Goal: Book appointment/travel/reservation

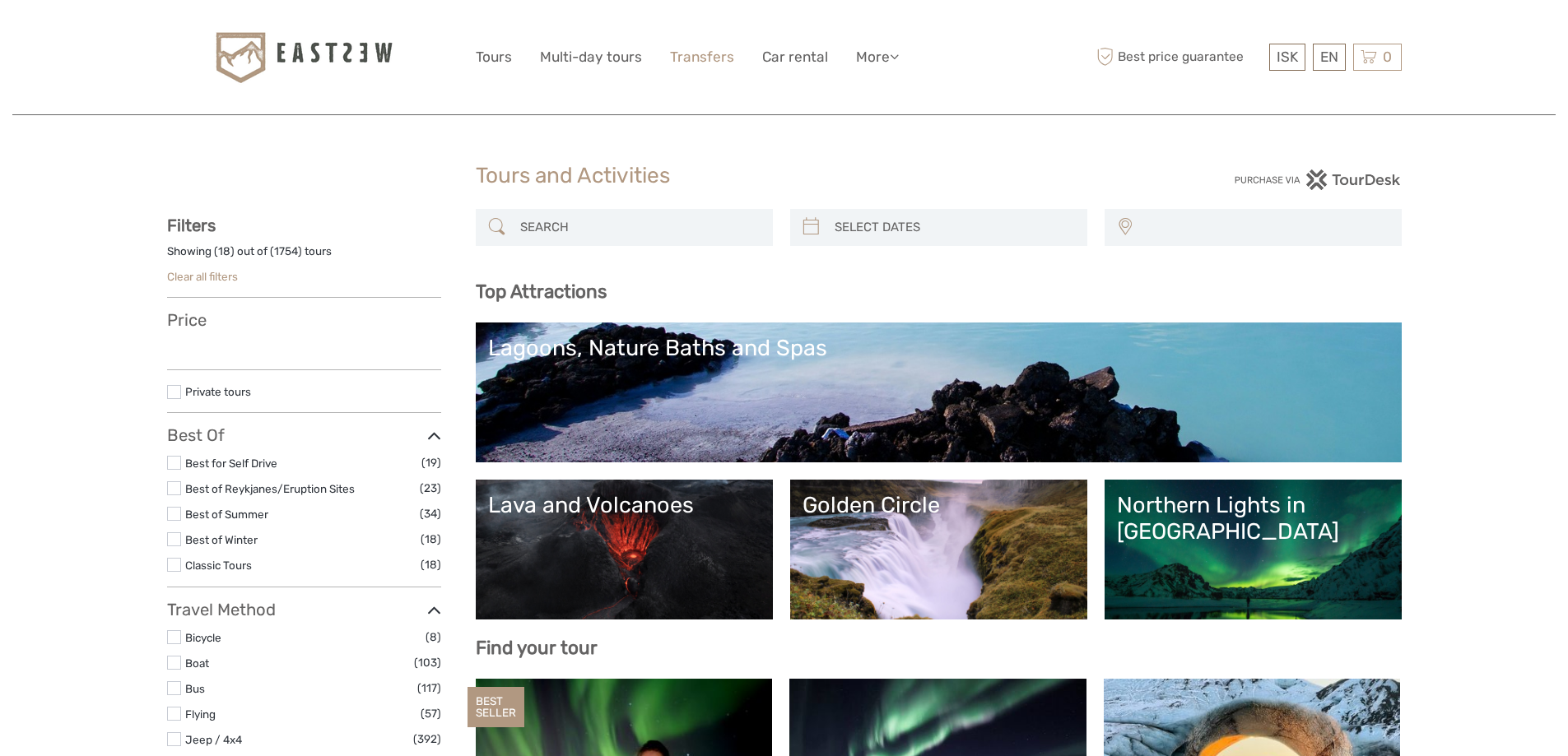
click at [681, 53] on link "Transfers" at bounding box center [702, 57] width 64 height 24
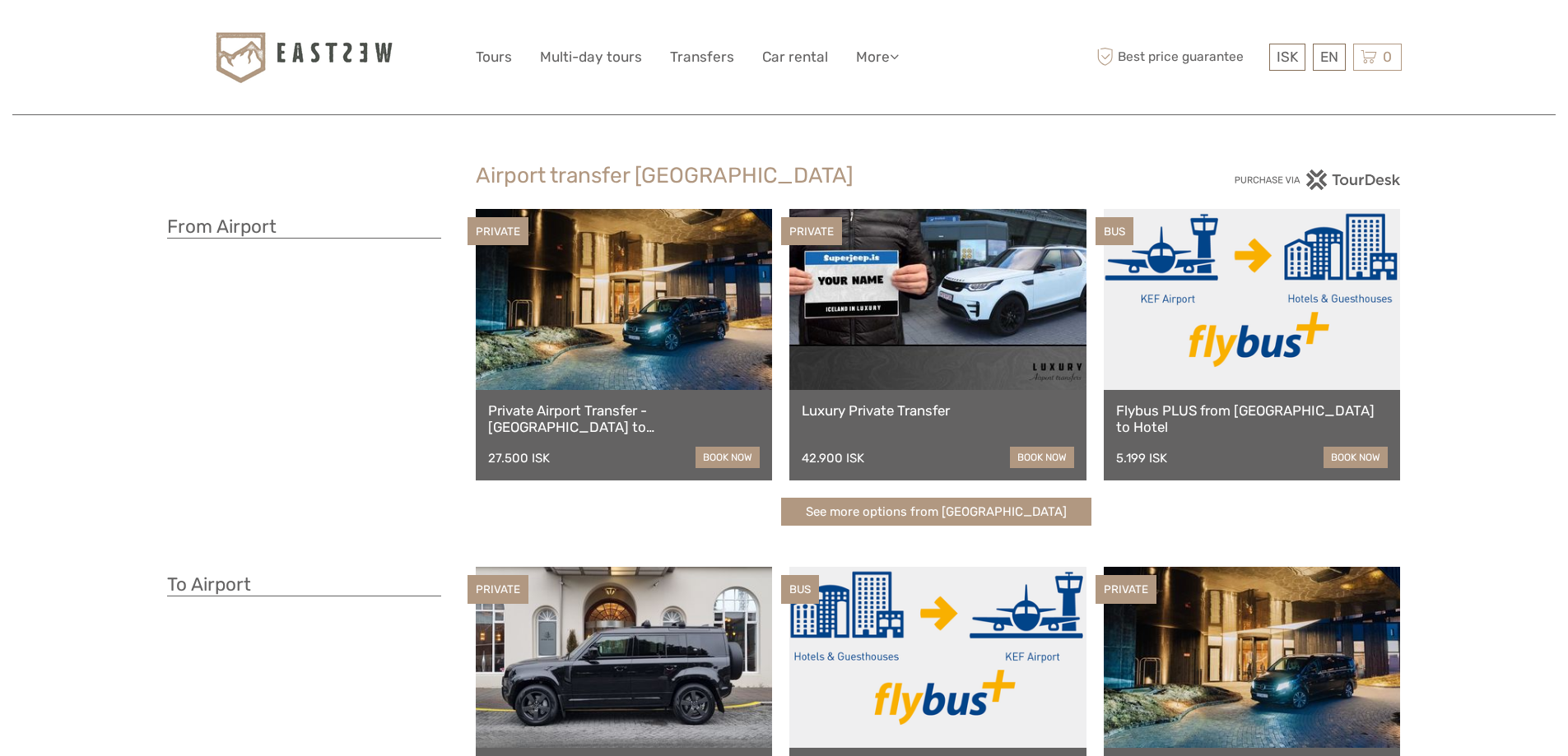
click at [211, 228] on h3 "From Airport" at bounding box center [304, 226] width 274 height 23
click at [659, 266] on link at bounding box center [624, 299] width 297 height 181
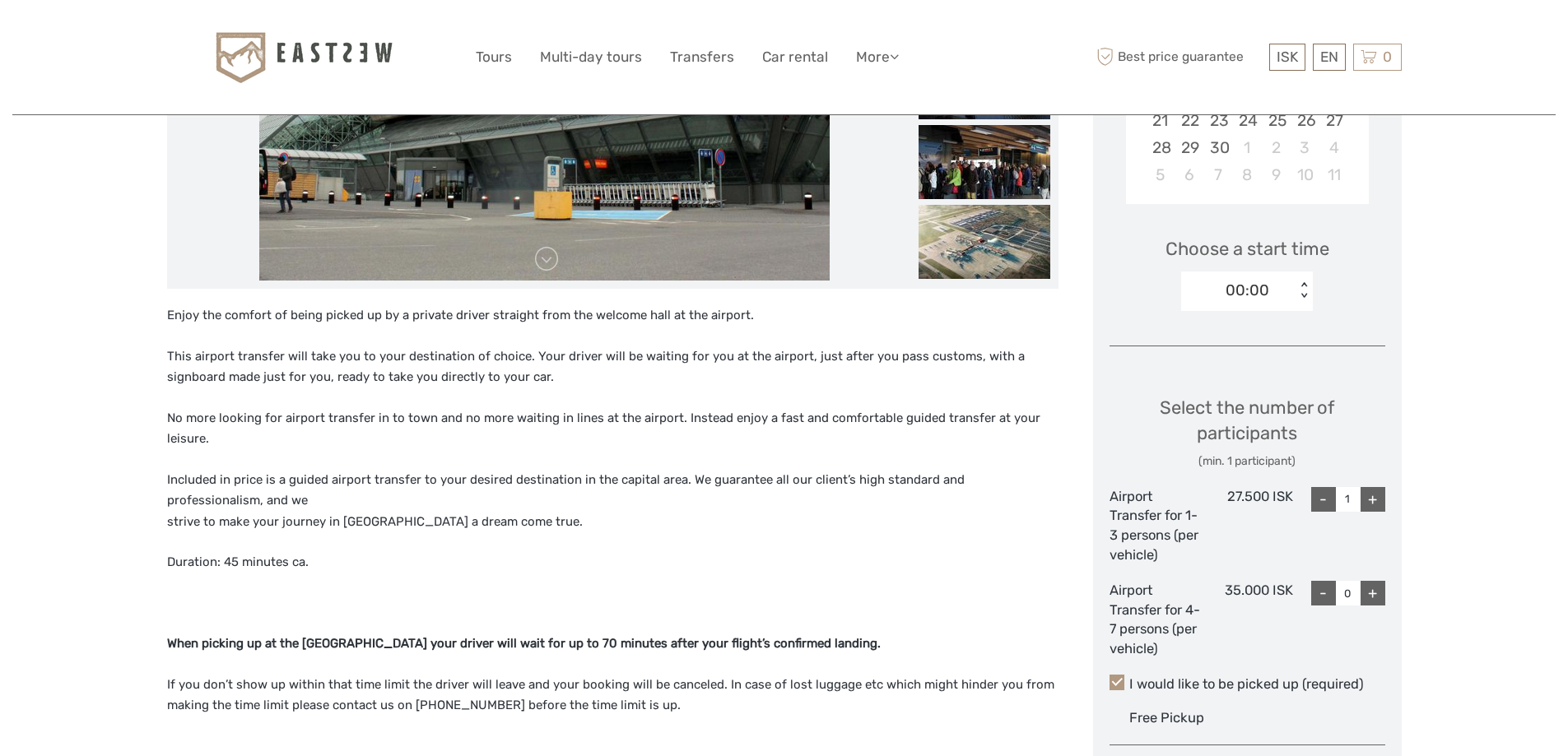
scroll to position [329, 0]
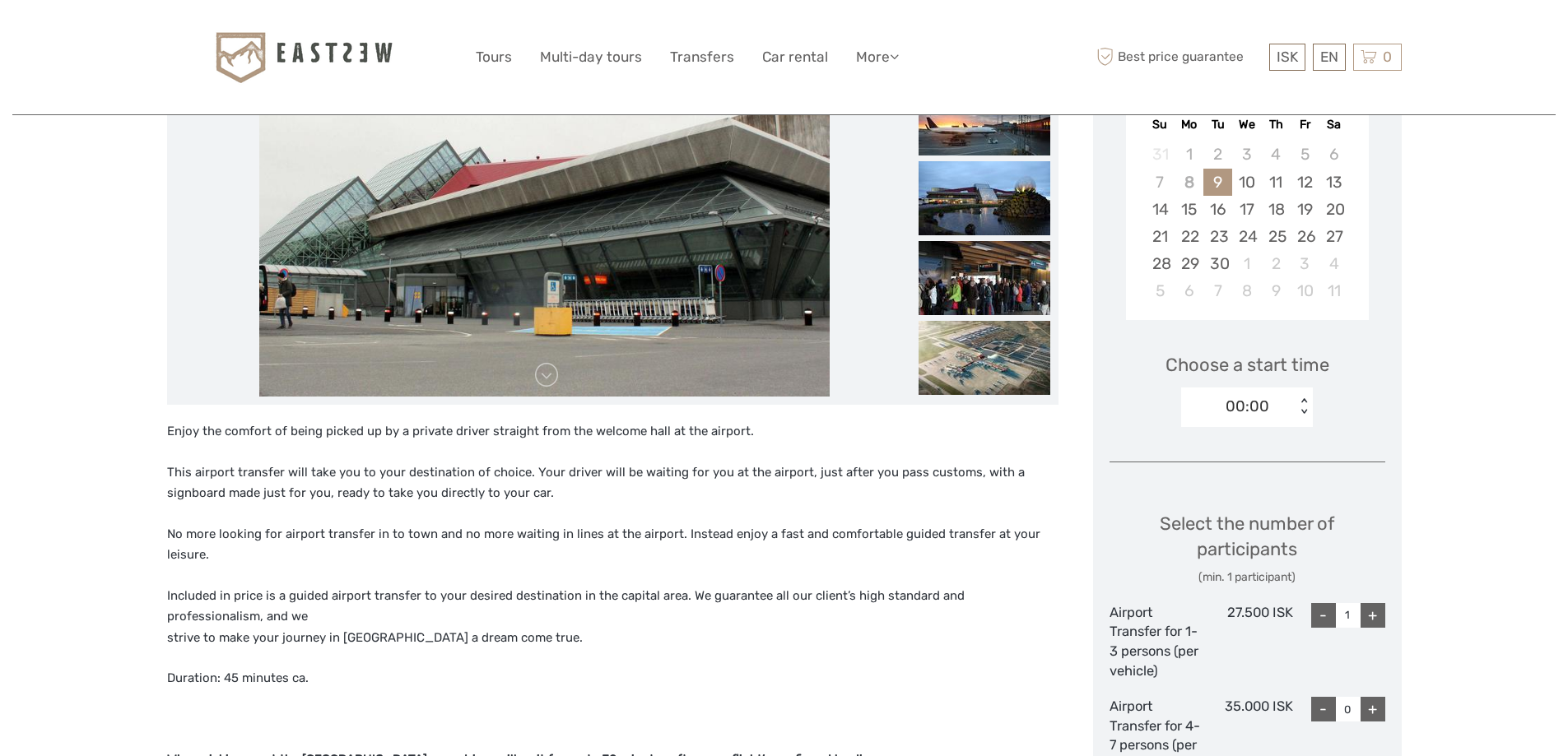
click at [1367, 618] on div "+" at bounding box center [1373, 615] width 24 height 24
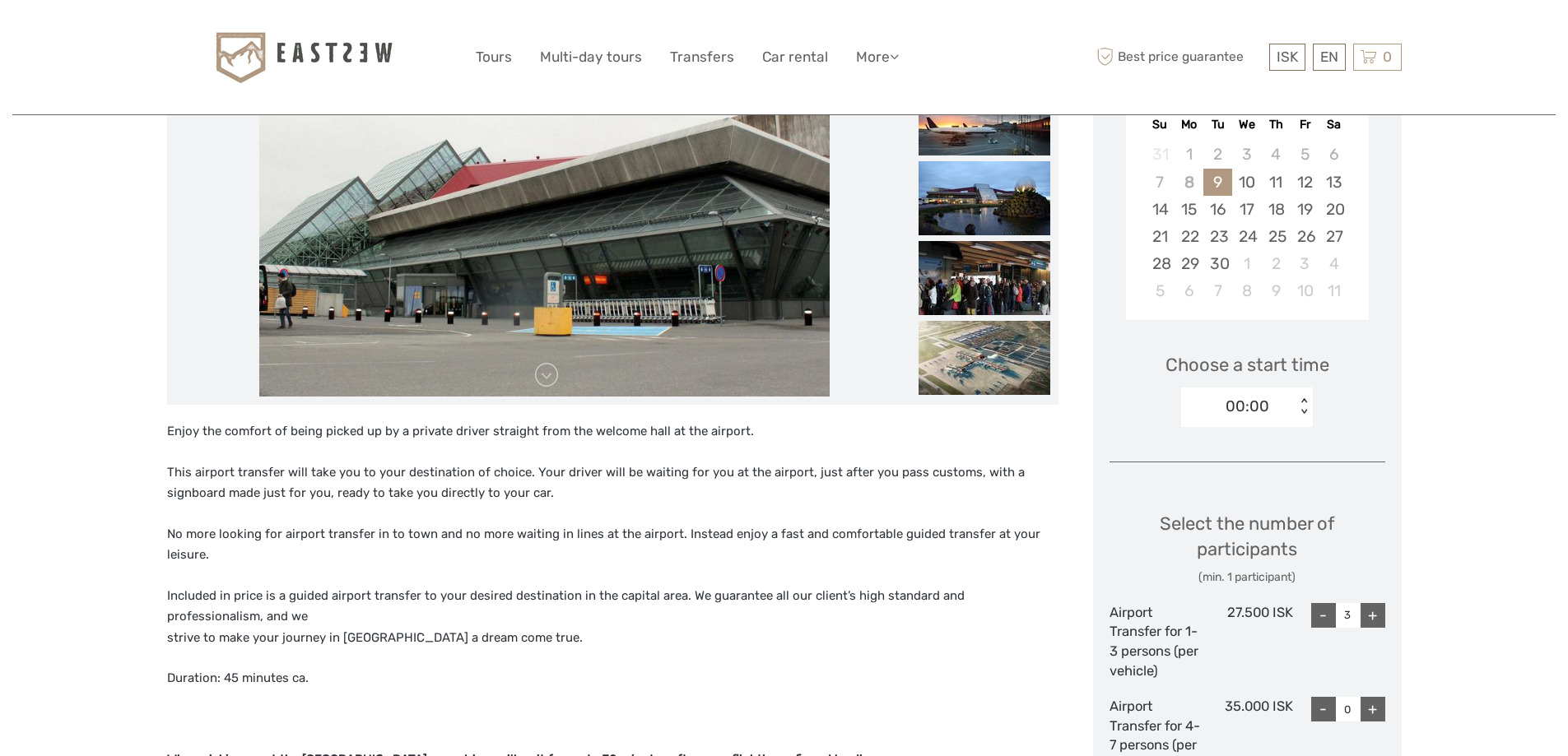
click at [1377, 615] on div "+" at bounding box center [1373, 615] width 24 height 24
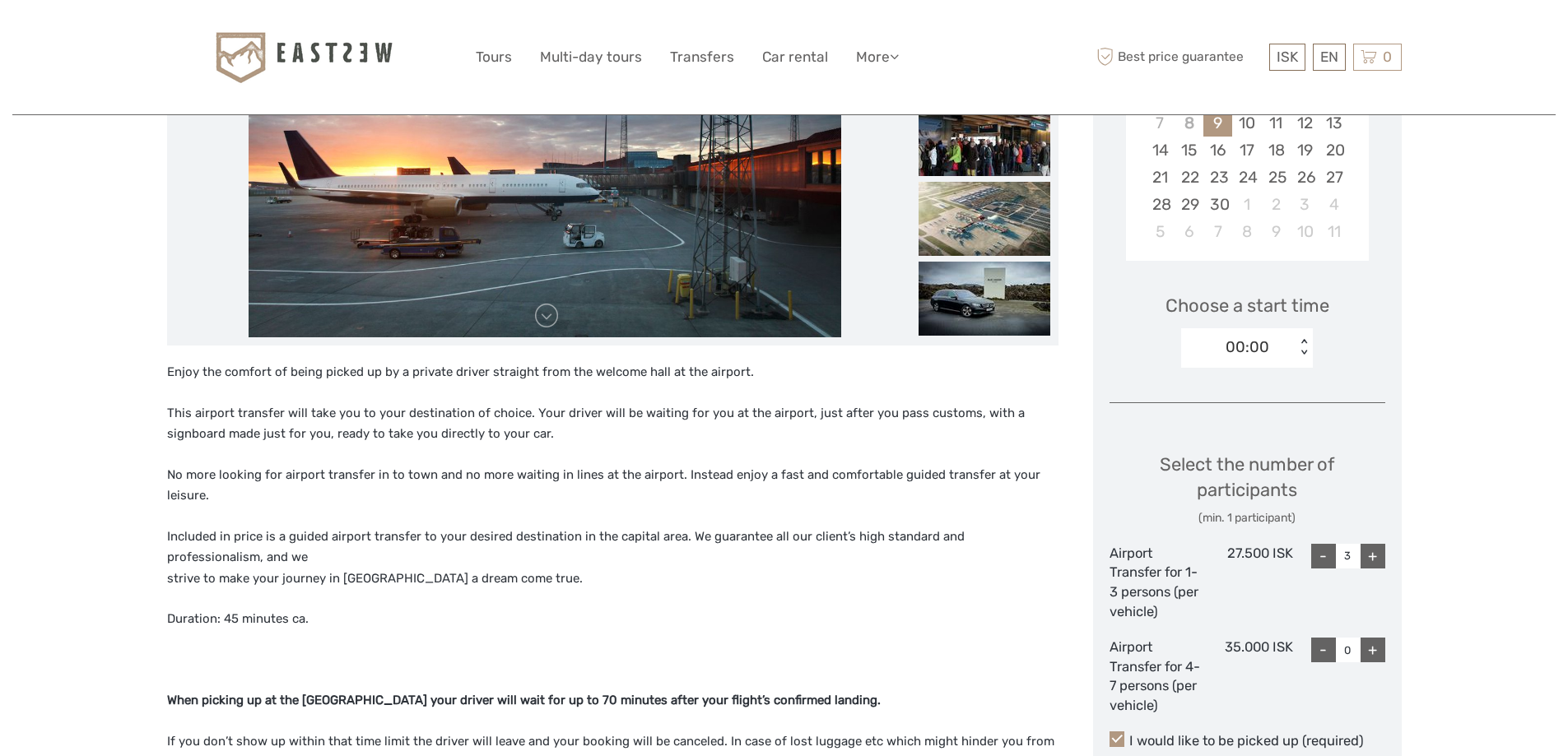
scroll to position [438, 0]
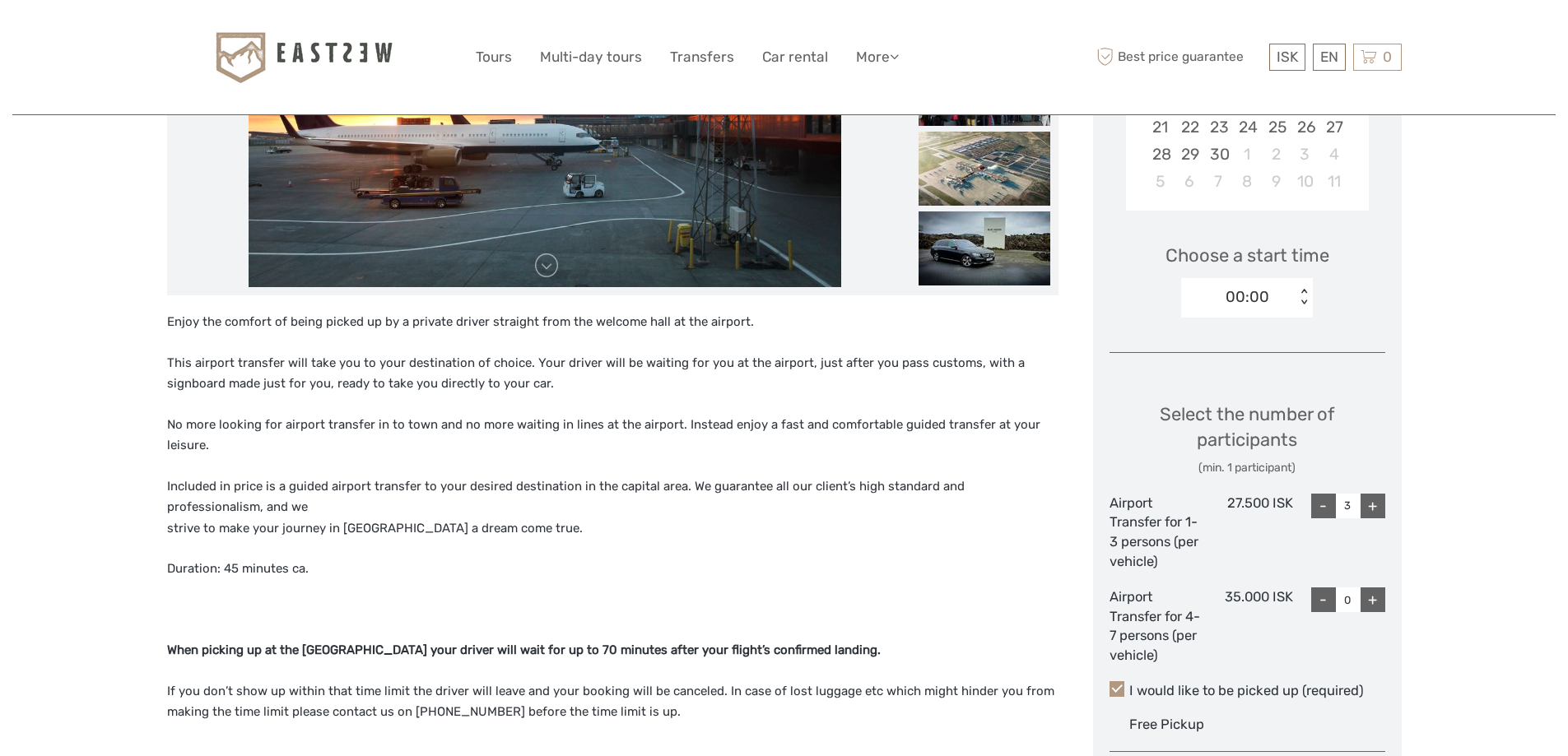
click at [1321, 510] on div "-" at bounding box center [1323, 506] width 24 height 24
type input "0"
click at [1321, 511] on div "-" at bounding box center [1323, 506] width 24 height 24
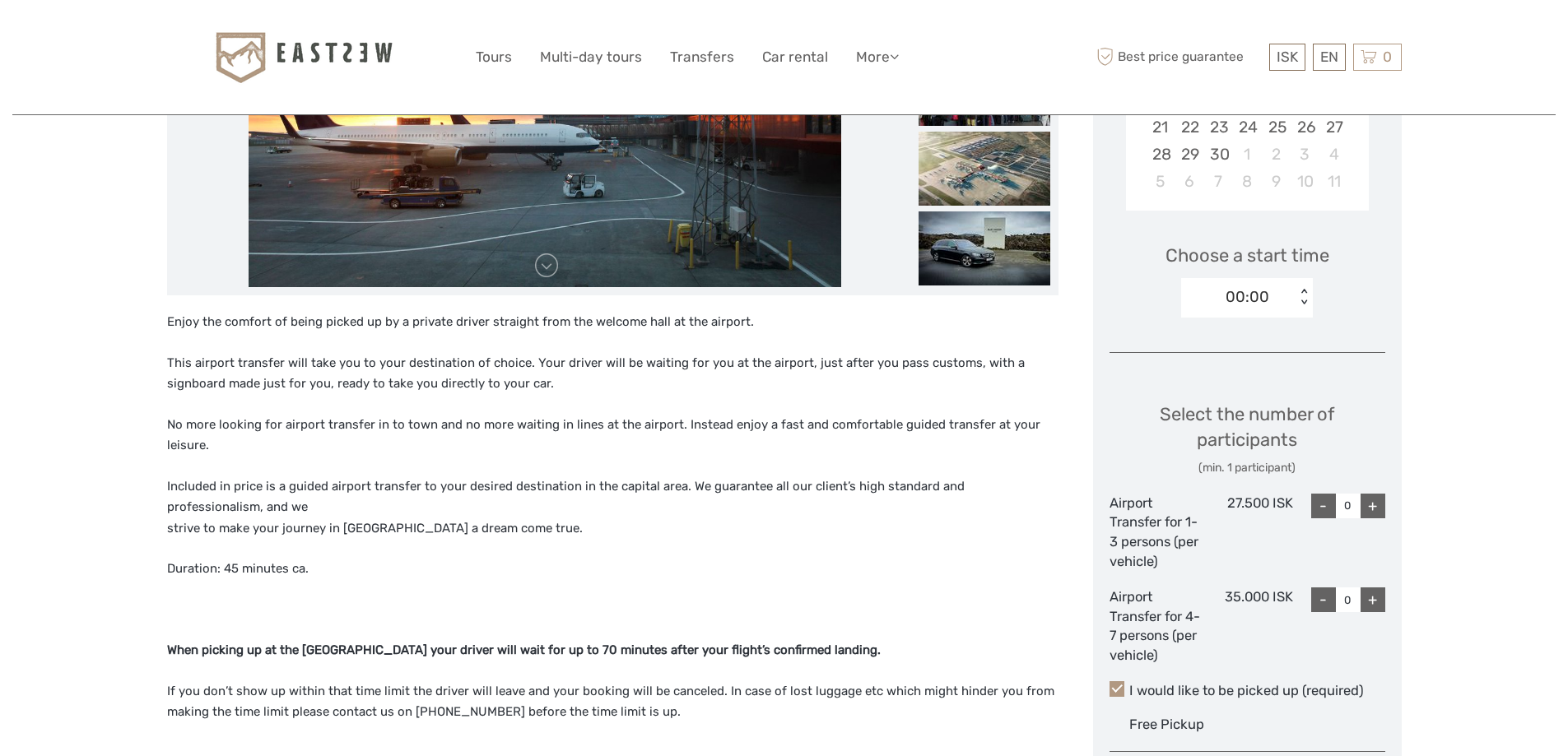
click at [1321, 511] on div "-" at bounding box center [1323, 506] width 24 height 24
